Goal: Task Accomplishment & Management: Manage account settings

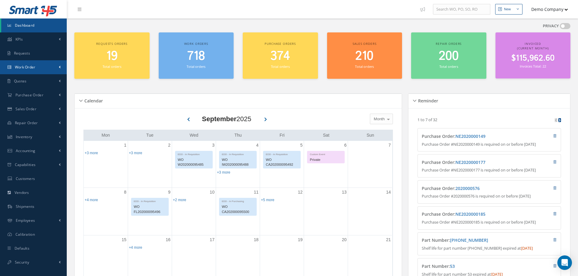
click at [41, 71] on link "Work Order" at bounding box center [33, 67] width 67 height 14
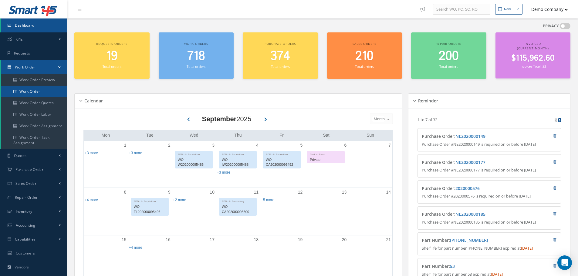
click at [45, 92] on link "Work Order" at bounding box center [33, 92] width 65 height 12
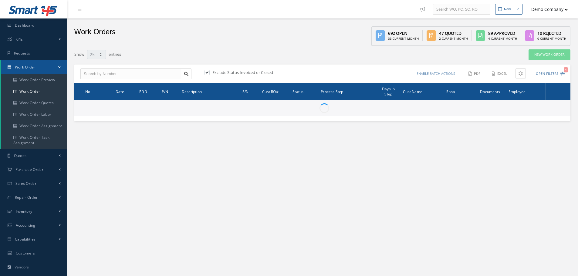
select select "25"
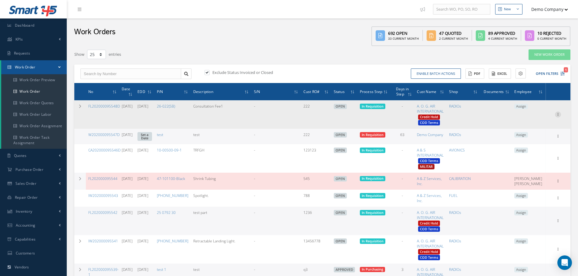
click at [559, 115] on icon at bounding box center [558, 114] width 6 height 5
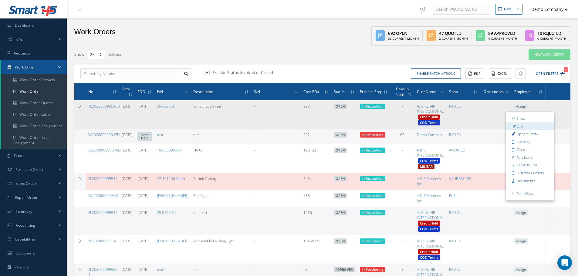
click at [544, 125] on link "Edit" at bounding box center [530, 126] width 48 height 8
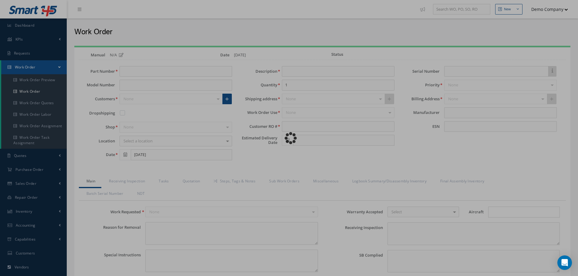
type input "26-022(SB)"
type input "Consultation Fee1"
type input "222"
type input "10/06/2025"
type input "faa aads"
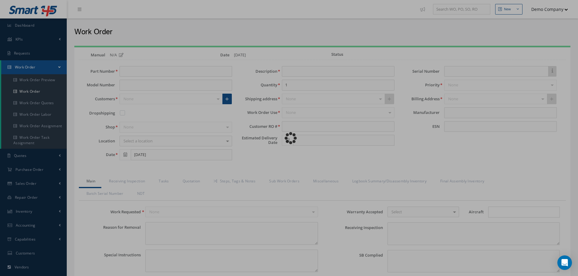
type textarea "NO VISUAL DAMAGE"
type textarea "50"
type input "EASA ADS"
type textarea "test test"
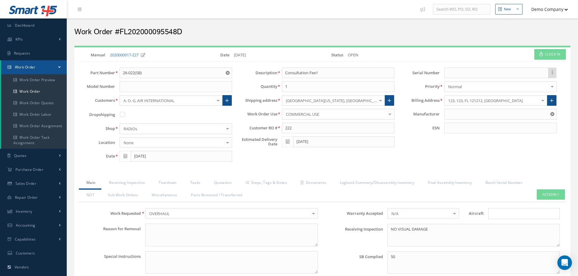
type input "MANUFACTURER"
click at [200, 180] on link "Tasks" at bounding box center [195, 183] width 24 height 13
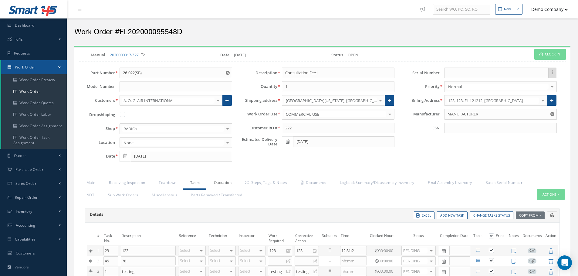
click at [227, 181] on link "Quotation" at bounding box center [221, 183] width 31 height 13
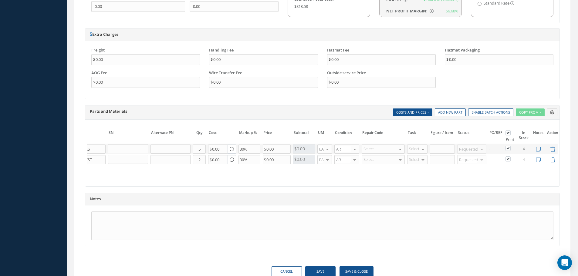
scroll to position [0, 82]
click at [498, 129] on td "PO/REF" at bounding box center [493, 135] width 16 height 15
click at [498, 131] on td "PO/REF" at bounding box center [493, 135] width 16 height 15
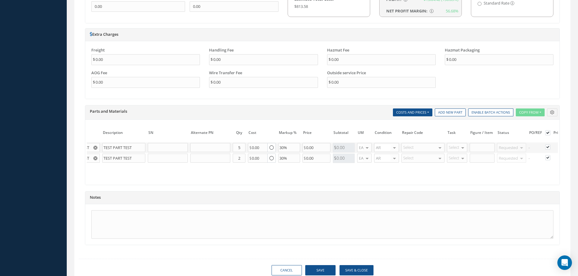
scroll to position [0, 46]
click at [539, 116] on button "Copy From" at bounding box center [529, 113] width 29 height 8
click at [435, 125] on div "The prices highlighted in Red are not current, please update the information on…" at bounding box center [322, 152] width 474 height 65
click at [451, 137] on td "Task" at bounding box center [451, 135] width 23 height 14
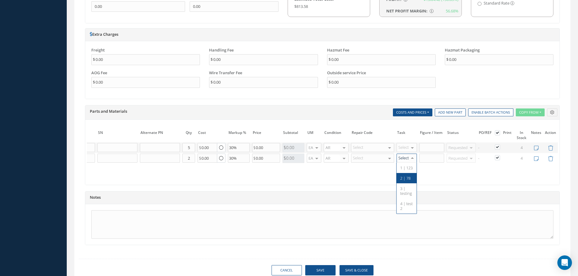
scroll to position [0, 91]
click at [493, 169] on table "# Part Number Description SN Alternate PN Qty Cost Markup % Price Subtotal UM C…" at bounding box center [277, 151] width 562 height 46
